Goal: Transaction & Acquisition: Download file/media

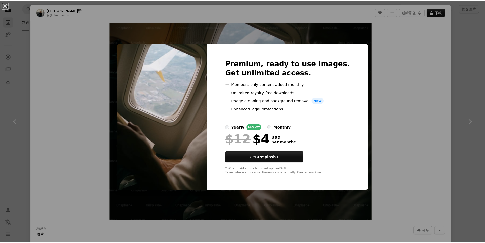
scroll to position [636, 0]
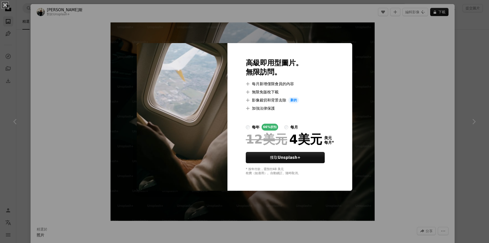
click at [393, 92] on div "An X shape 高級即用型圖片。 無限訪問。 A plus sign 每月新增僅限會員的內容 A plus sign 無限免版稅下載 A plus si…" at bounding box center [244, 121] width 489 height 243
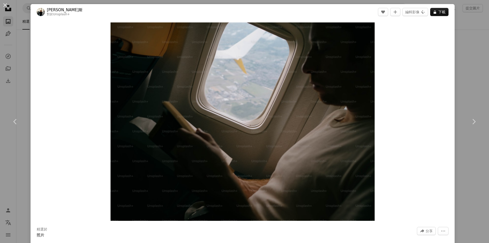
click at [465, 33] on div "An X shape Chevron left Chevron right [PERSON_NAME] 對於 Unsplash+ A heart A plus…" at bounding box center [244, 121] width 489 height 243
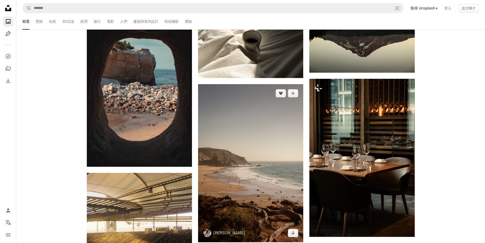
scroll to position [764, 0]
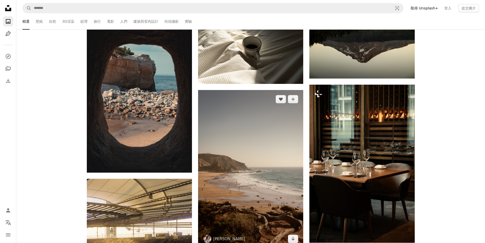
click at [250, 136] on img at bounding box center [250, 169] width 105 height 158
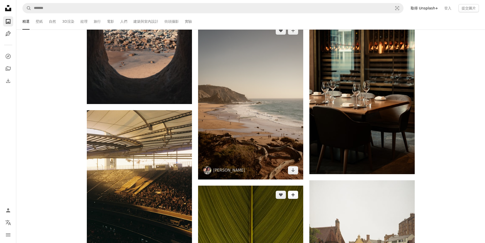
scroll to position [840, 0]
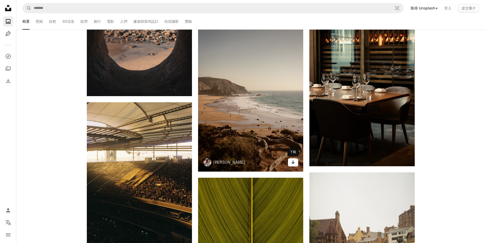
click at [295, 164] on icon "Arrow pointing down" at bounding box center [293, 162] width 4 height 6
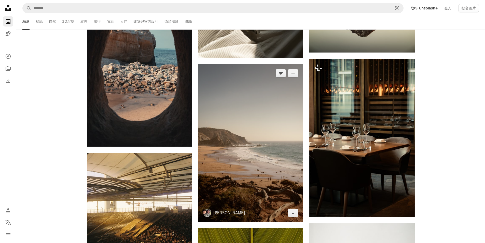
scroll to position [789, 0]
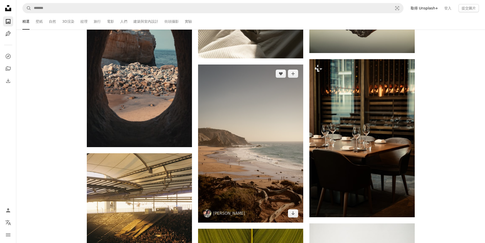
click at [255, 123] on img at bounding box center [250, 143] width 105 height 158
